Goal: Information Seeking & Learning: Learn about a topic

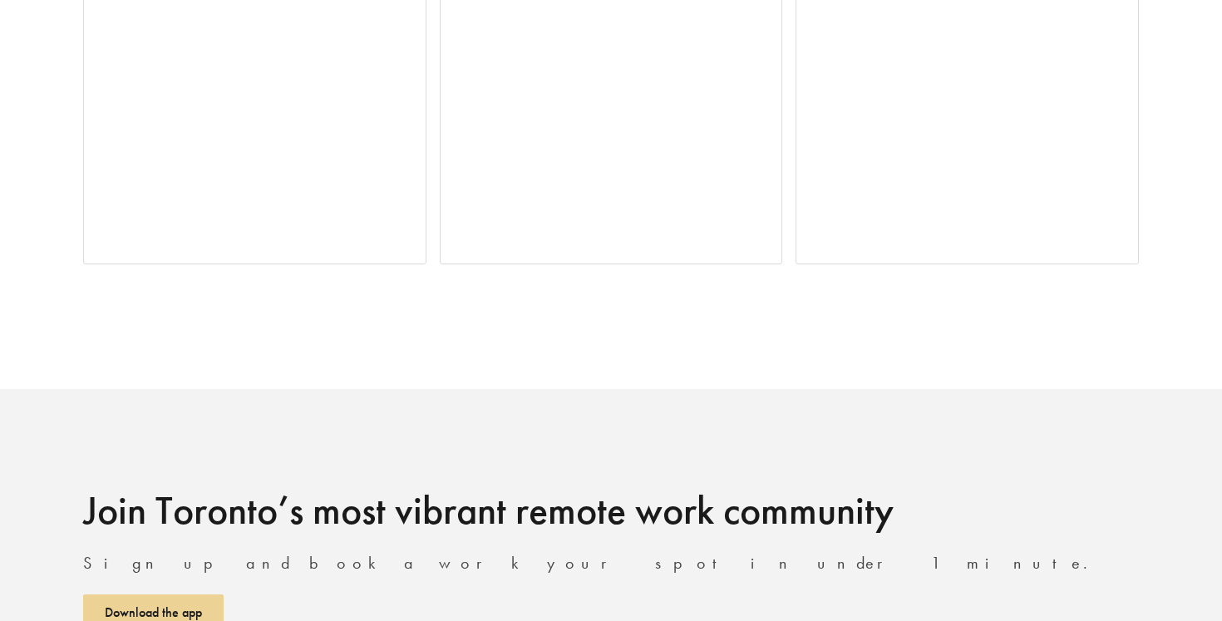
scroll to position [4615, 0]
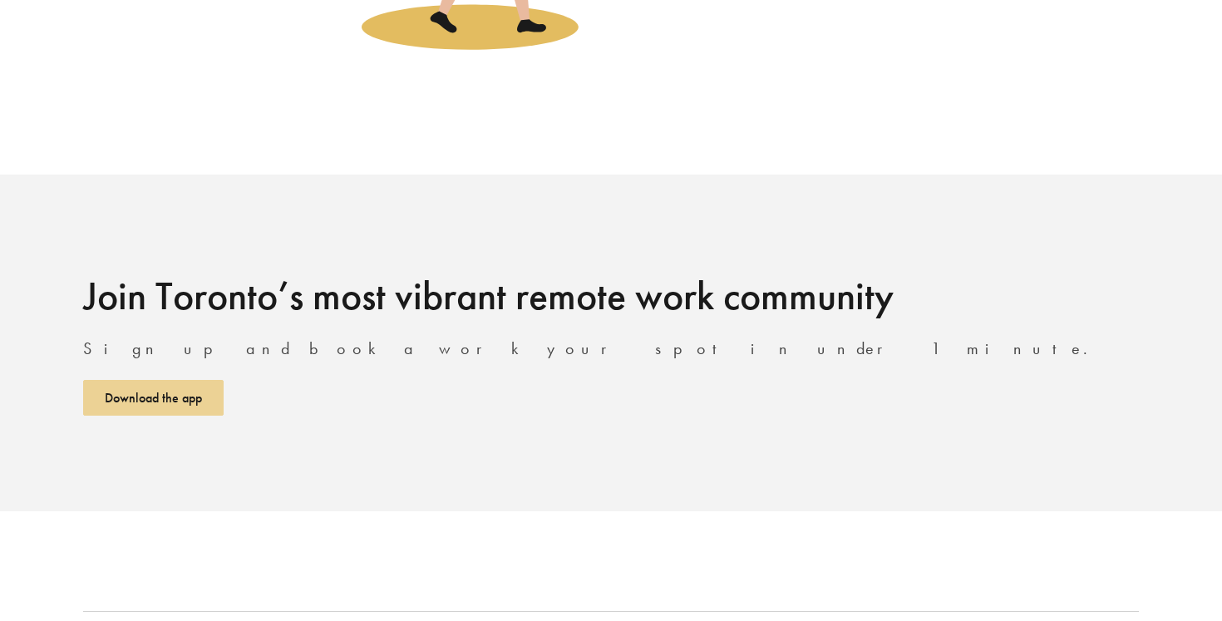
scroll to position [2277, 0]
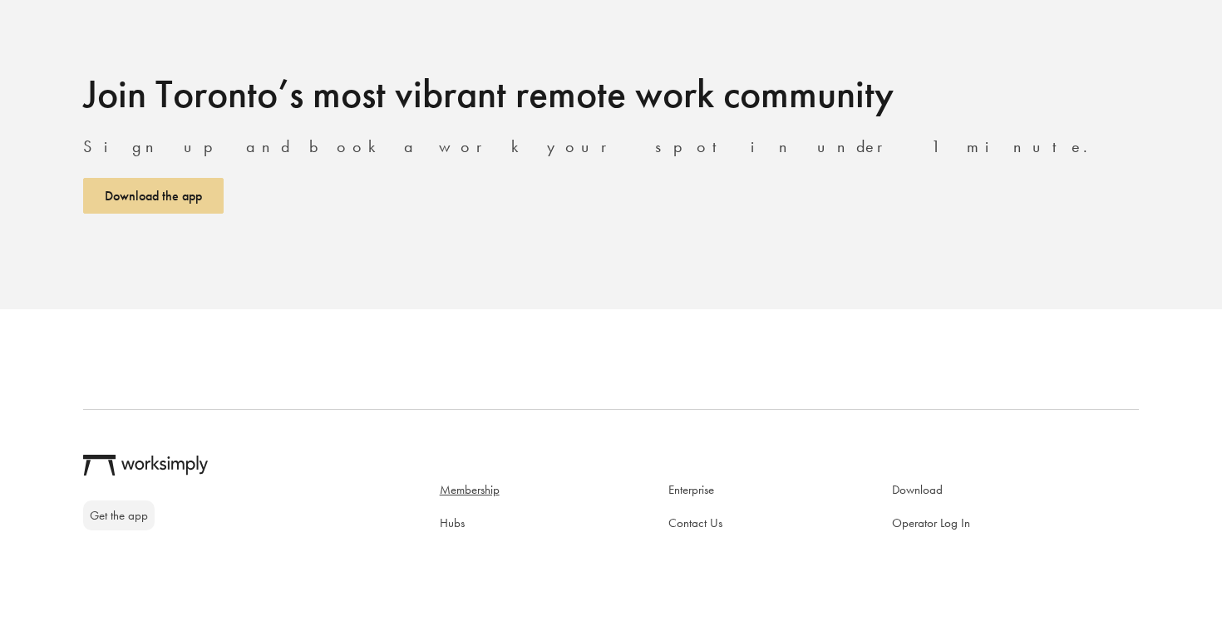
click at [489, 481] on link "Membership" at bounding box center [470, 489] width 60 height 17
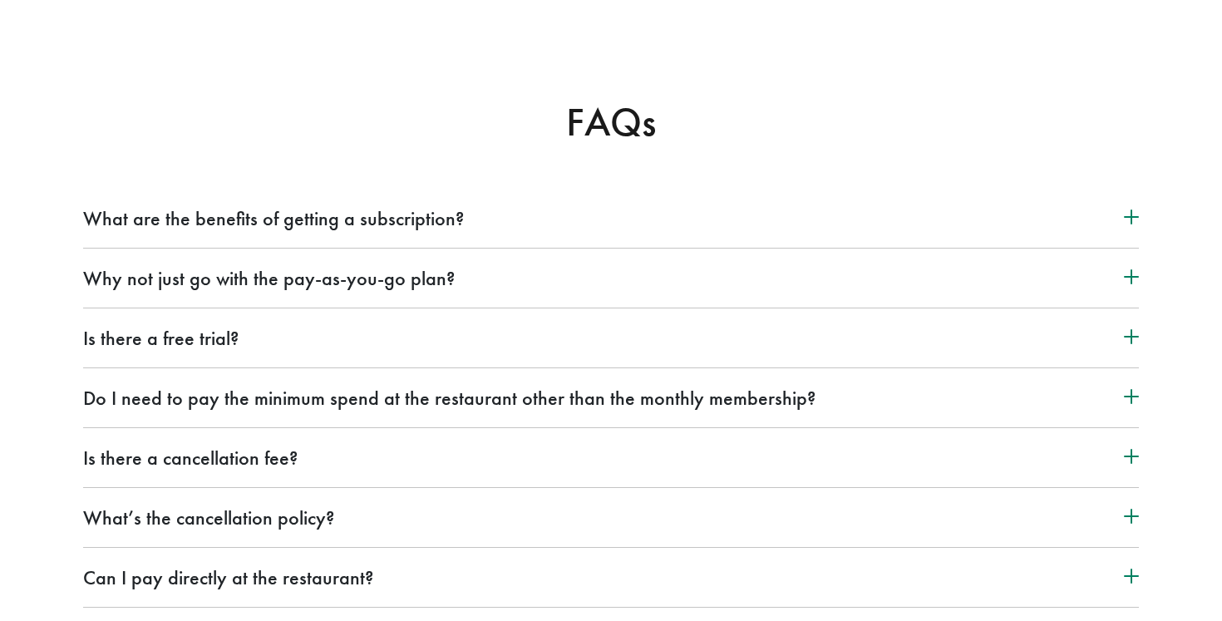
scroll to position [2282, 0]
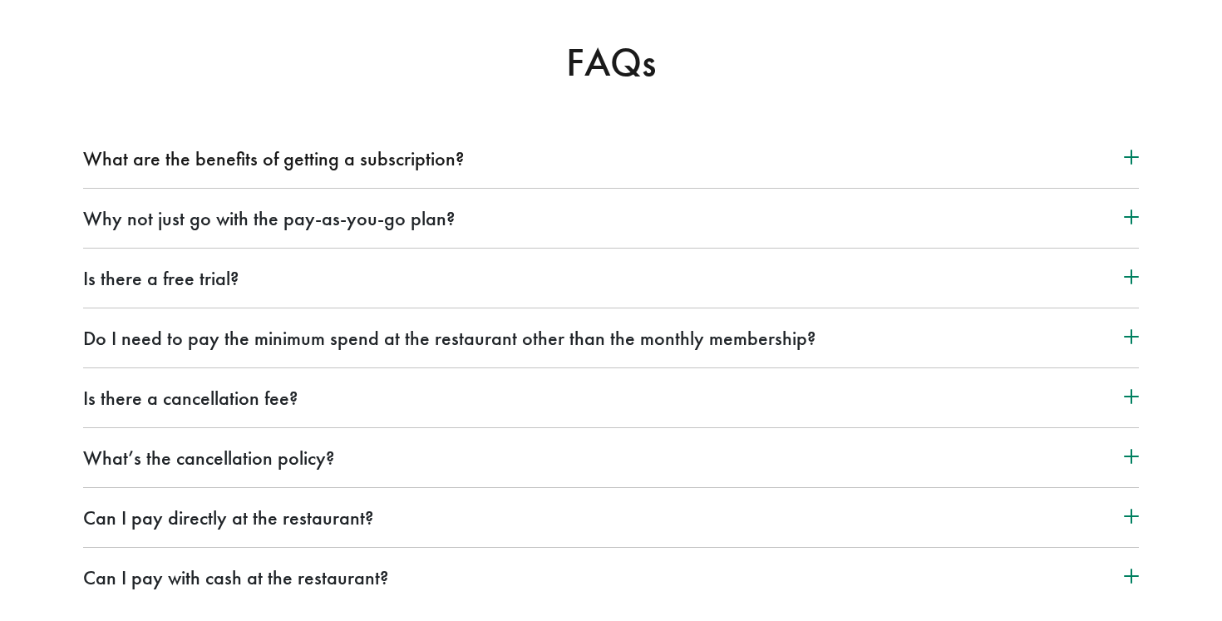
click at [165, 171] on button "What are the benefits of getting a subscription?" at bounding box center [611, 159] width 1056 height 26
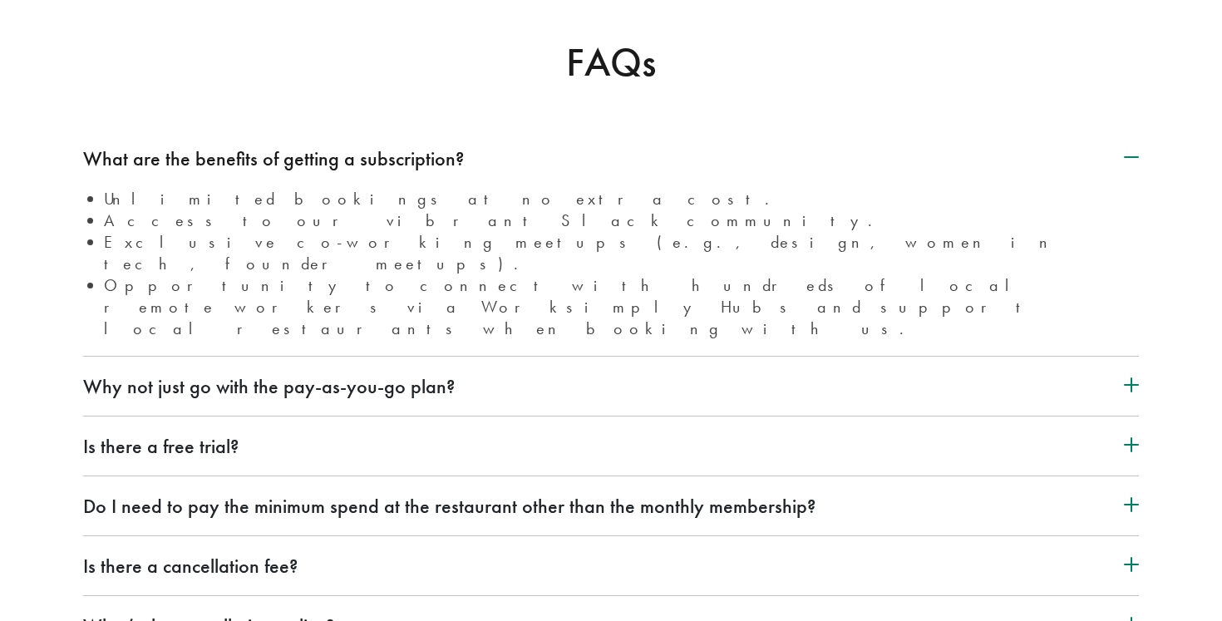
click at [165, 171] on button "What are the benefits of getting a subscription?" at bounding box center [611, 159] width 1056 height 26
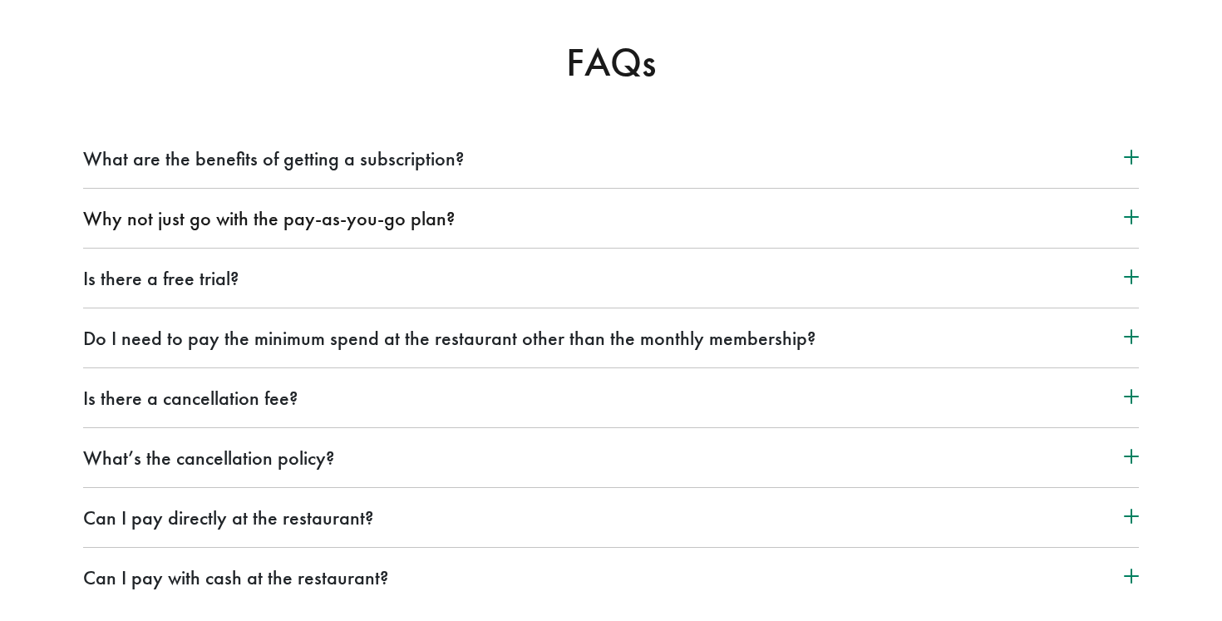
click at [169, 231] on button "Why not just go with the pay-as-you-go plan?" at bounding box center [611, 218] width 1056 height 26
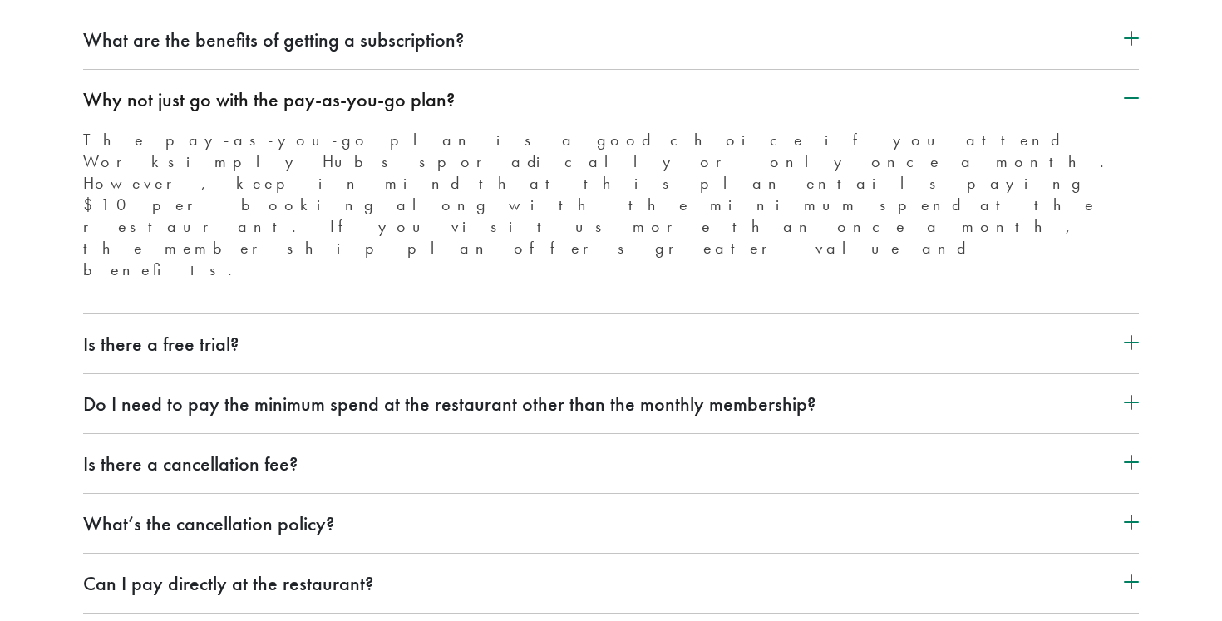
scroll to position [2402, 0]
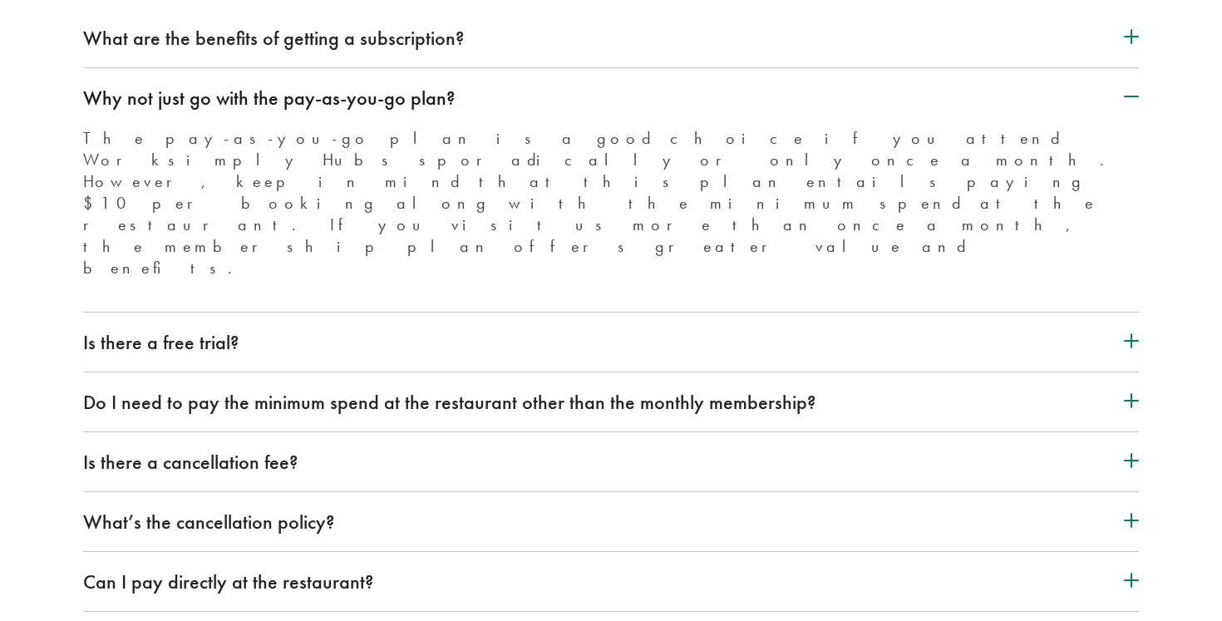
click at [273, 111] on button "Why not just go with the pay-as-you-go plan?" at bounding box center [611, 98] width 1056 height 26
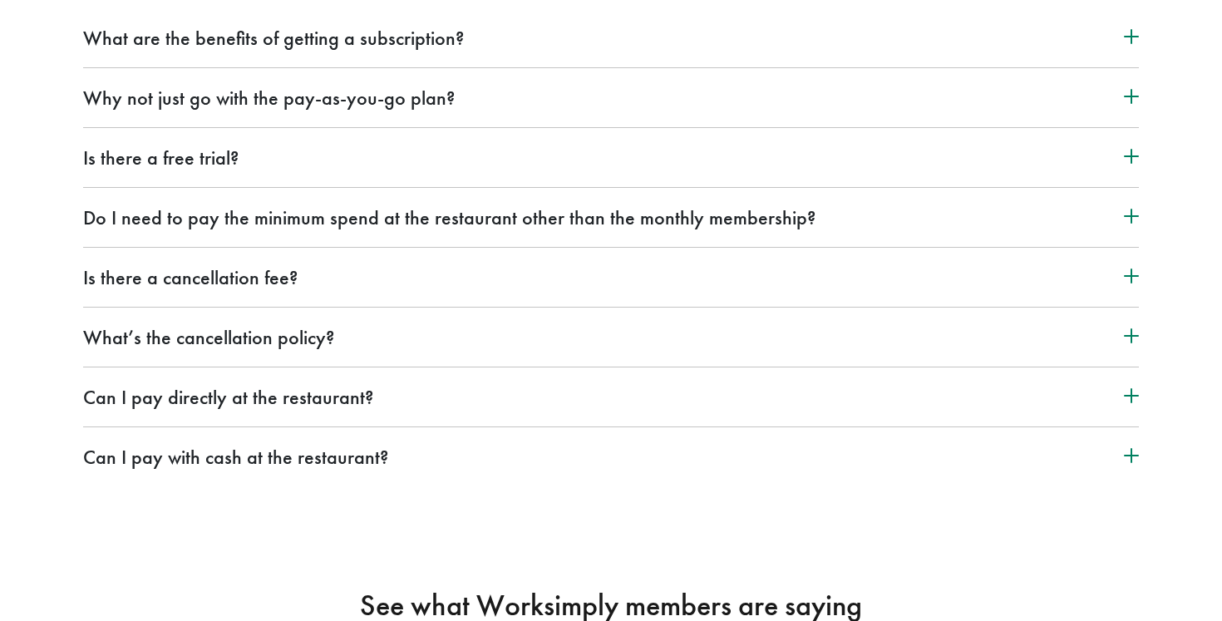
click at [251, 188] on li "Is there a free trial? Yes, absolutely! When you sign up for a Worksimply Plus …" at bounding box center [611, 158] width 1056 height 60
click at [249, 170] on button "Is there a free trial?" at bounding box center [611, 158] width 1056 height 26
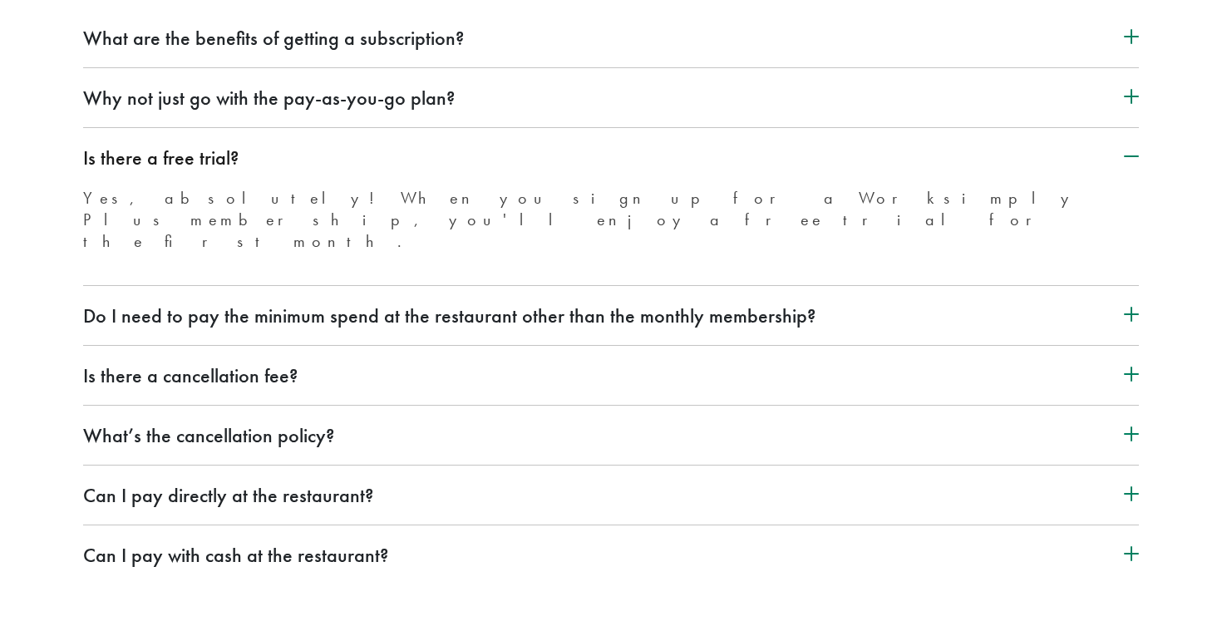
click at [265, 170] on button "Is there a free trial?" at bounding box center [611, 158] width 1056 height 26
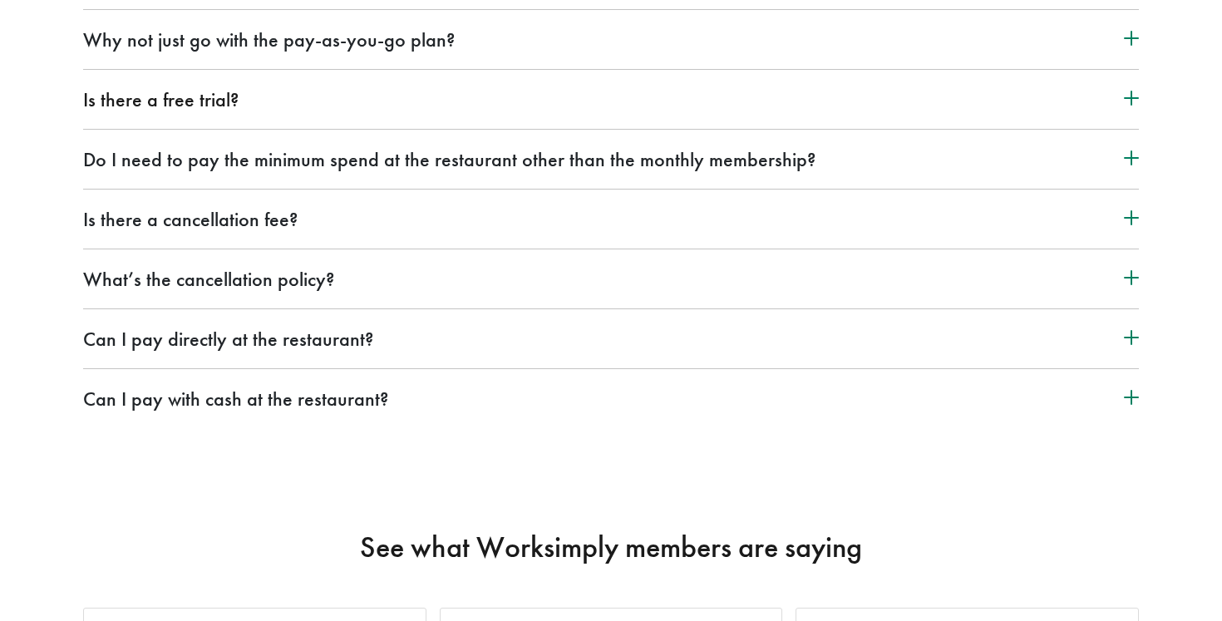
scroll to position [2464, 0]
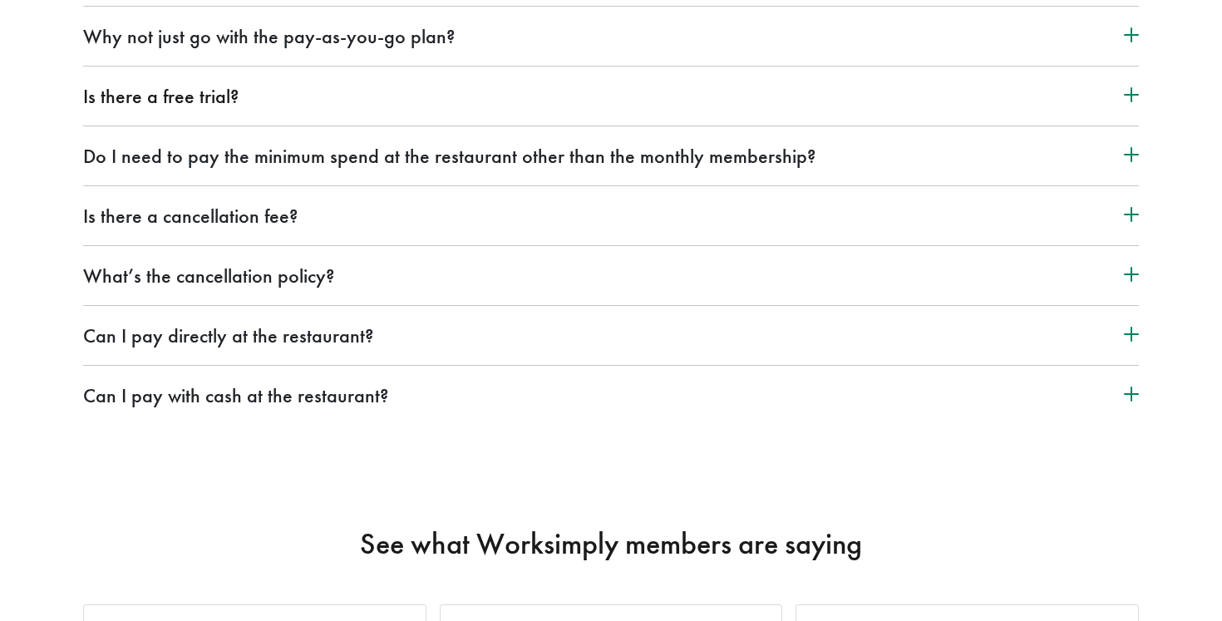
click at [265, 169] on button "Do I need to pay the minimum spend at the restaurant other than the monthly mem…" at bounding box center [611, 156] width 1056 height 26
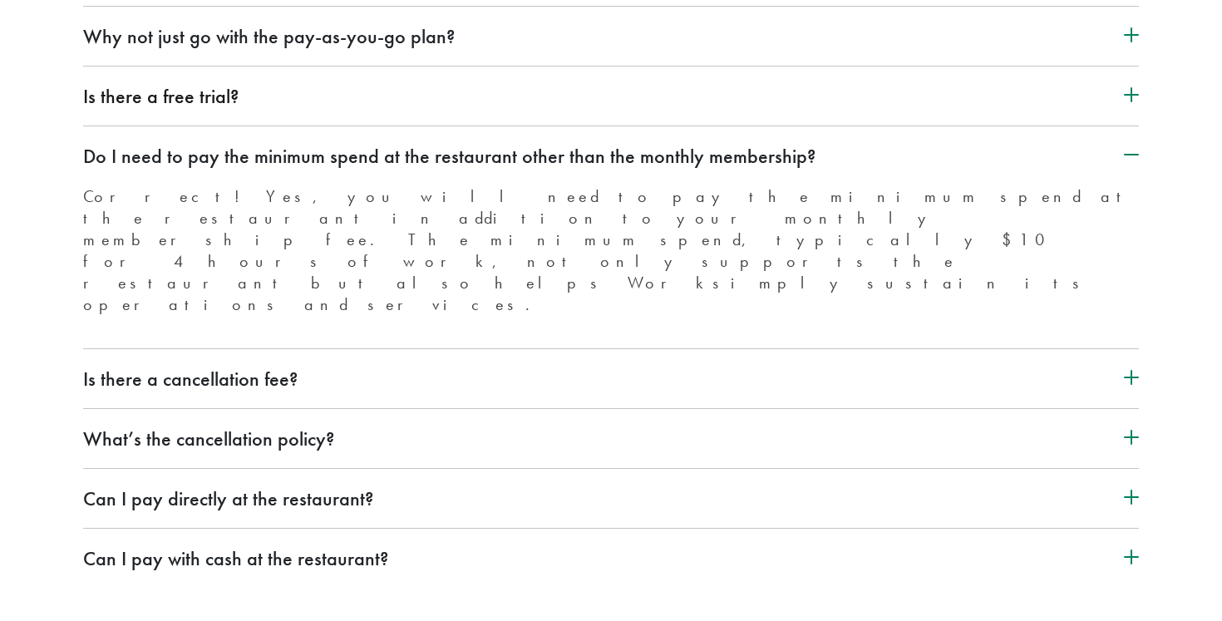
click at [265, 169] on button "Do I need to pay the minimum spend at the restaurant other than the monthly mem…" at bounding box center [611, 156] width 1056 height 26
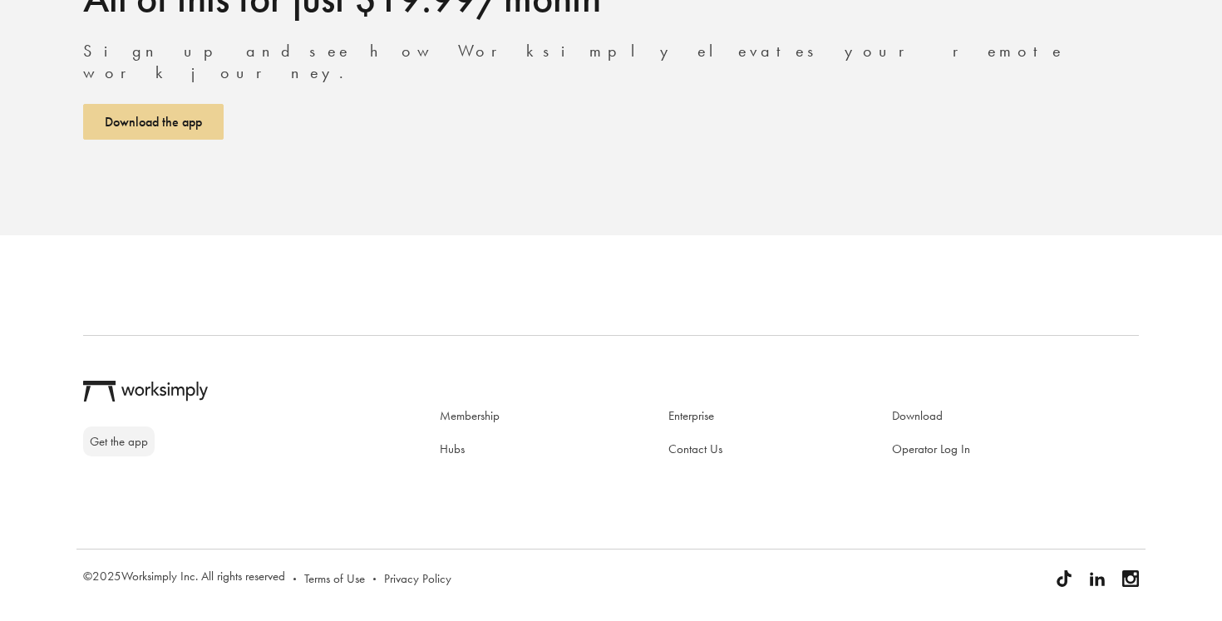
scroll to position [3998, 0]
click at [140, 401] on img at bounding box center [145, 391] width 125 height 20
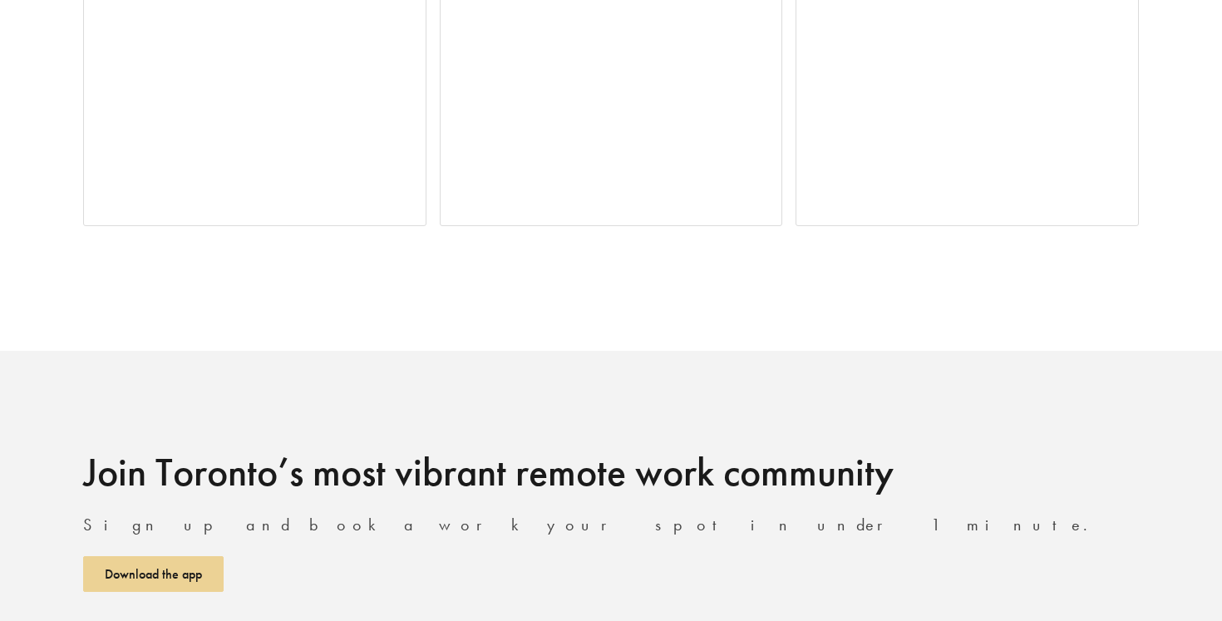
scroll to position [4615, 0]
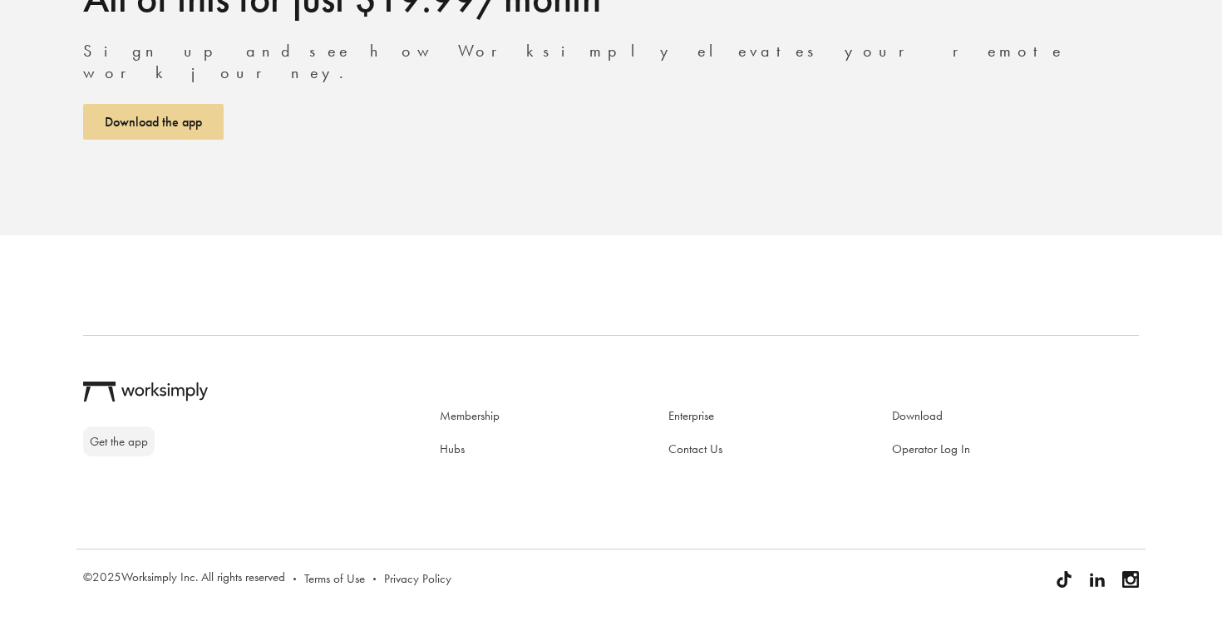
scroll to position [3998, 0]
